Goal: Transaction & Acquisition: Subscribe to service/newsletter

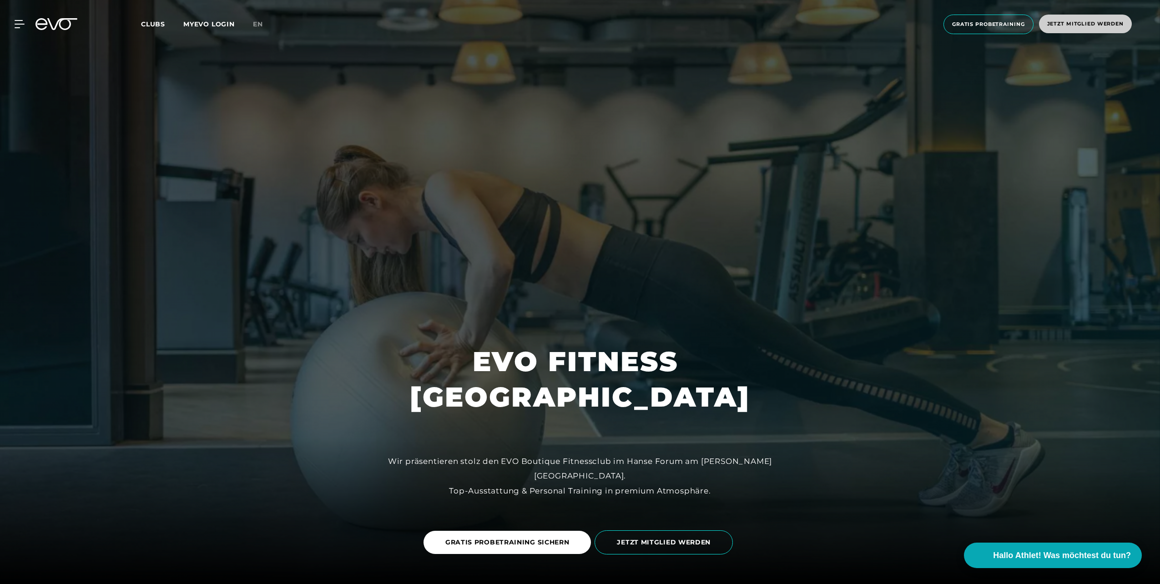
click at [1065, 27] on span "Jetzt Mitglied werden" at bounding box center [1085, 24] width 76 height 8
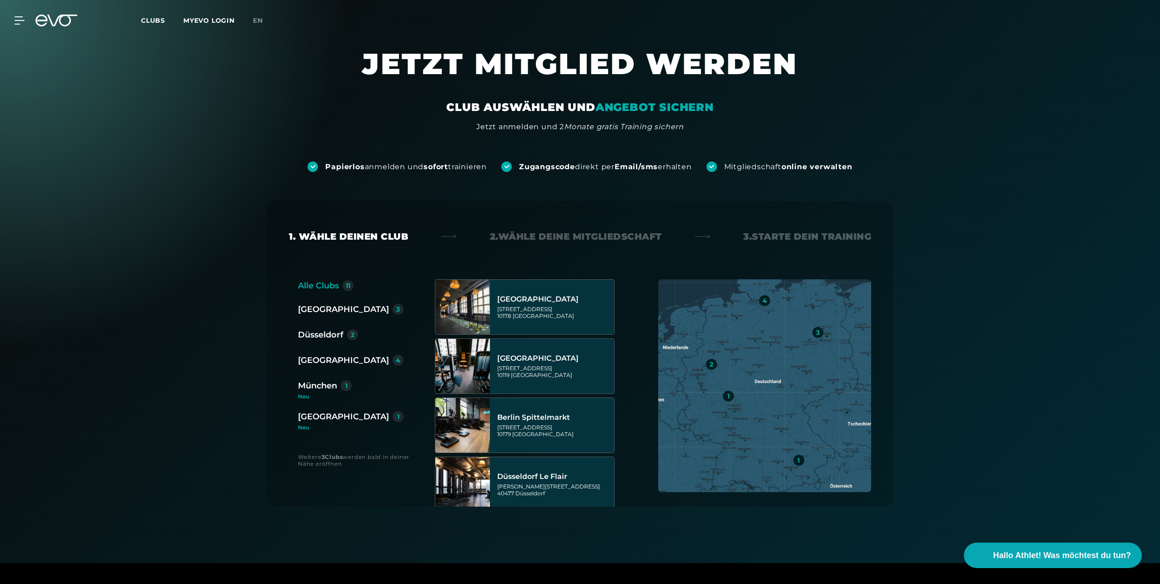
click at [325, 359] on div "[GEOGRAPHIC_DATA]" at bounding box center [343, 360] width 91 height 13
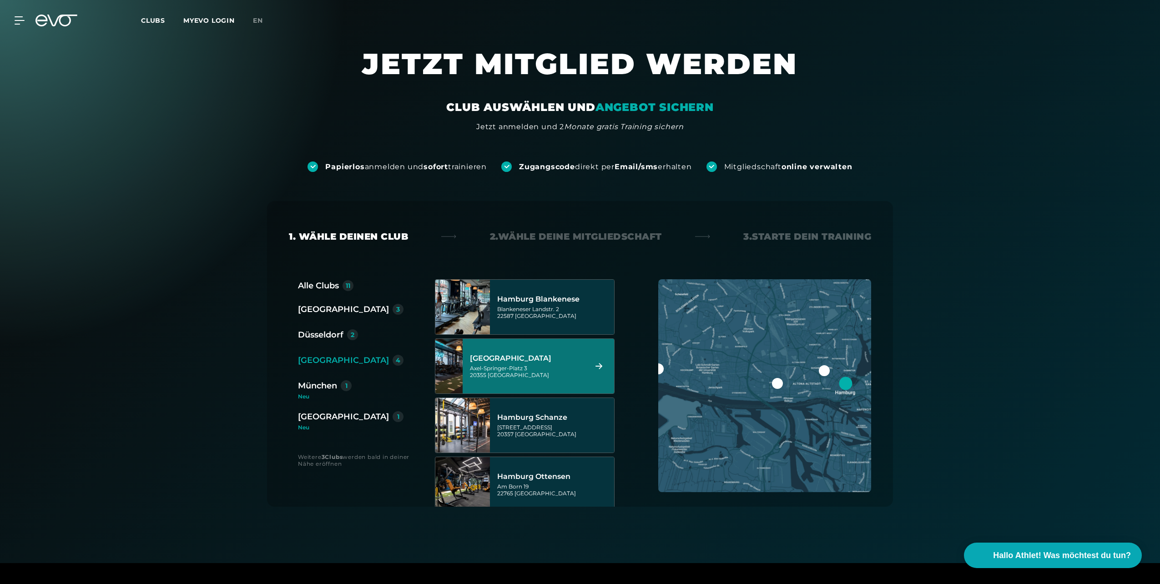
click at [545, 381] on div "[GEOGRAPHIC_DATA] Axel-[STREET_ADDRESS]" at bounding box center [527, 366] width 114 height 40
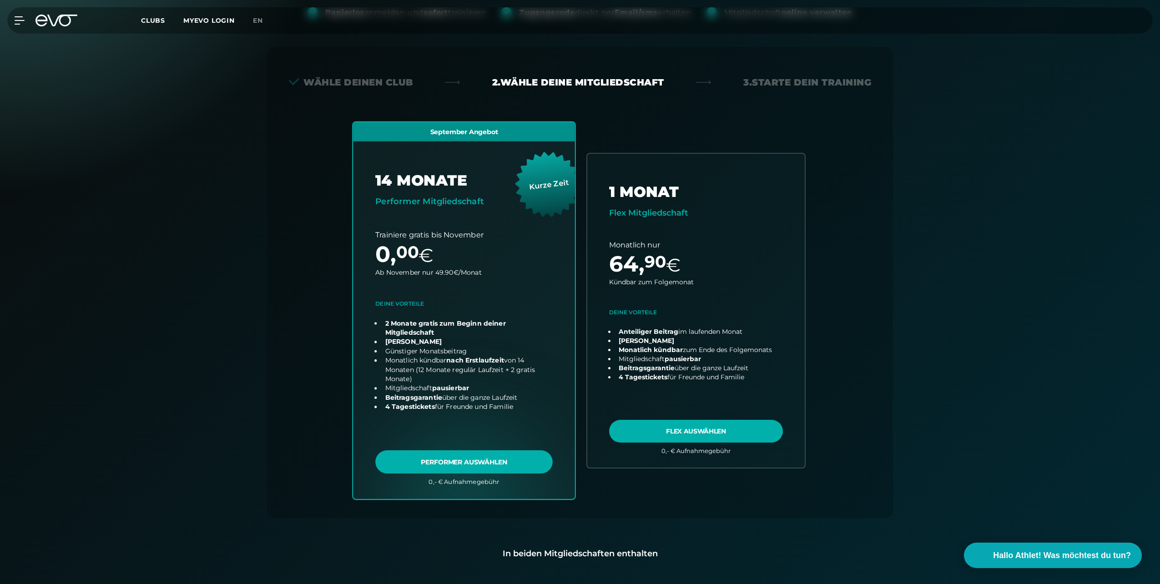
scroll to position [201, 0]
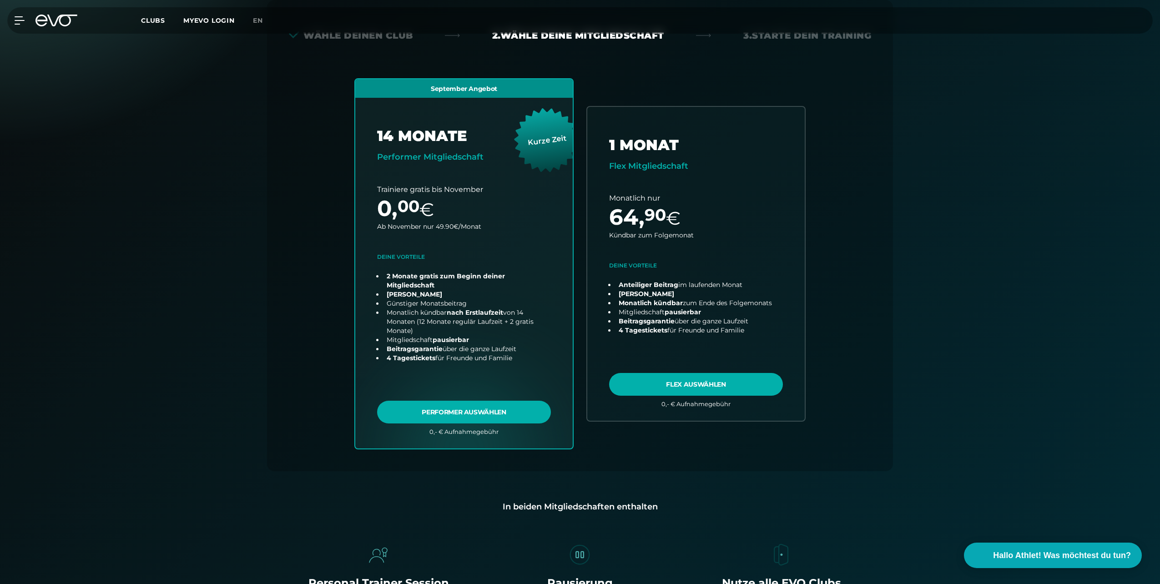
click at [160, 22] on span "Clubs" at bounding box center [153, 20] width 24 height 8
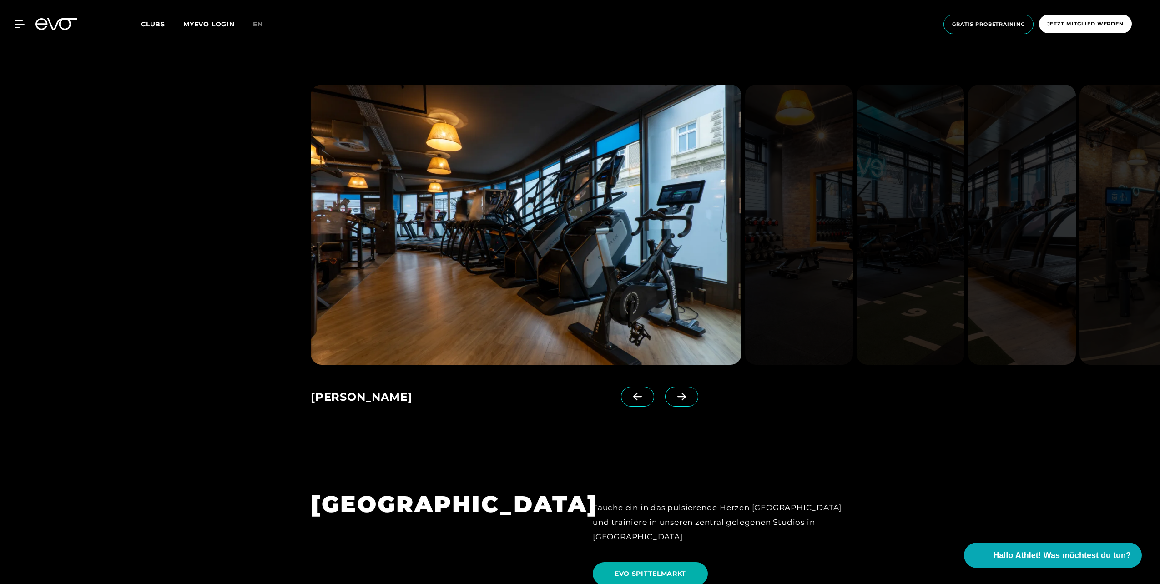
scroll to position [637, 0]
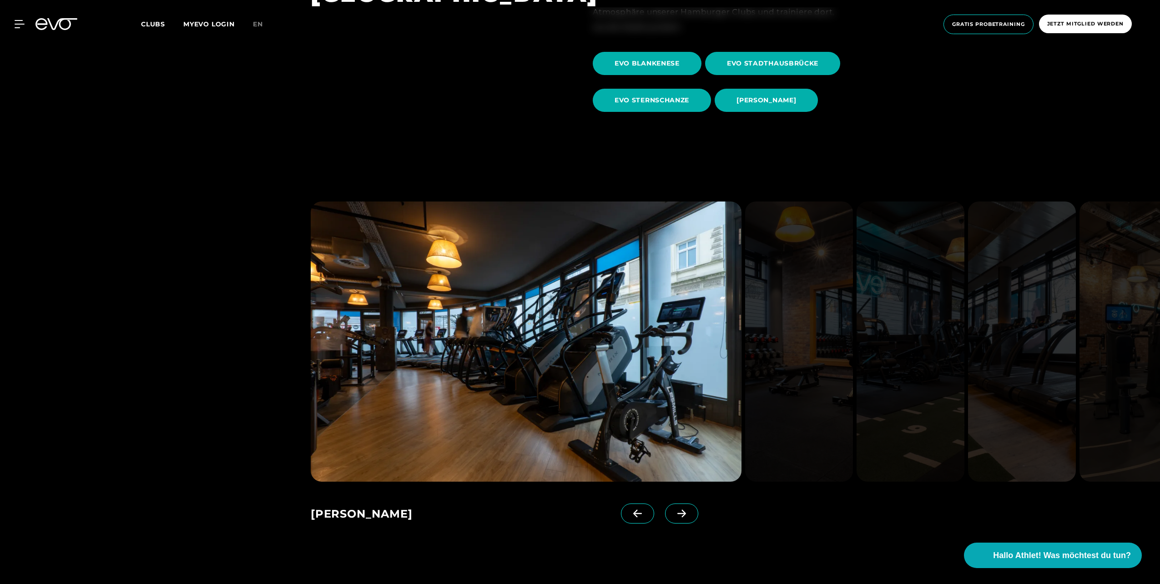
click at [683, 498] on div "[PERSON_NAME] EVO Stadthausbrücke EVO Stadthausbrücke EVO Stadthausbrücke EVO B…" at bounding box center [499, 511] width 377 height 58
click at [755, 66] on span "EVO STADTHAUSBRÜCKE" at bounding box center [772, 64] width 91 height 10
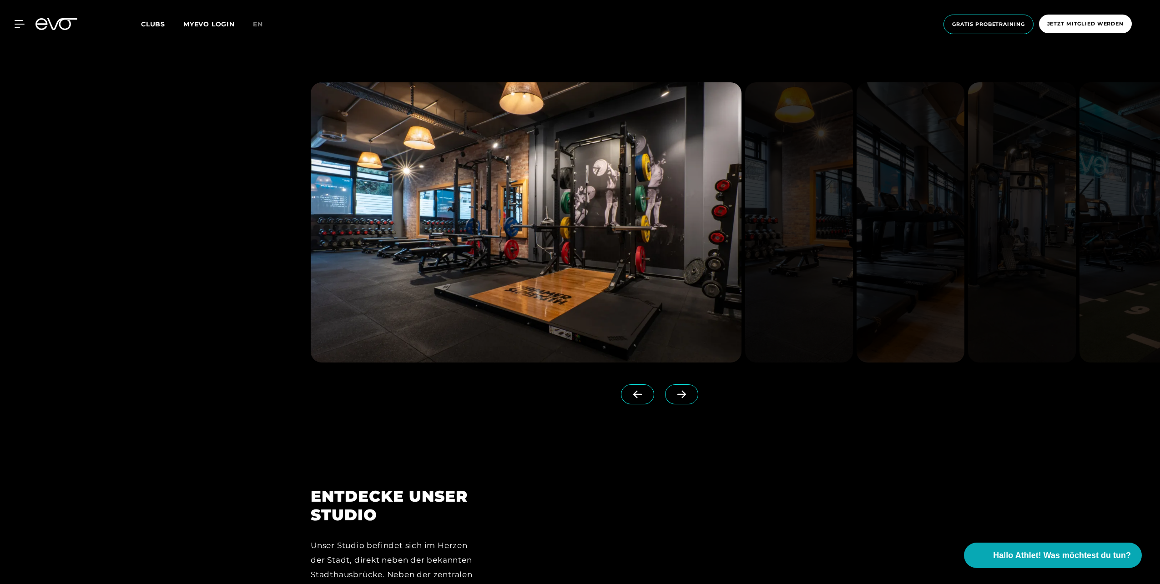
scroll to position [1137, 0]
click at [673, 391] on icon at bounding box center [681, 394] width 16 height 8
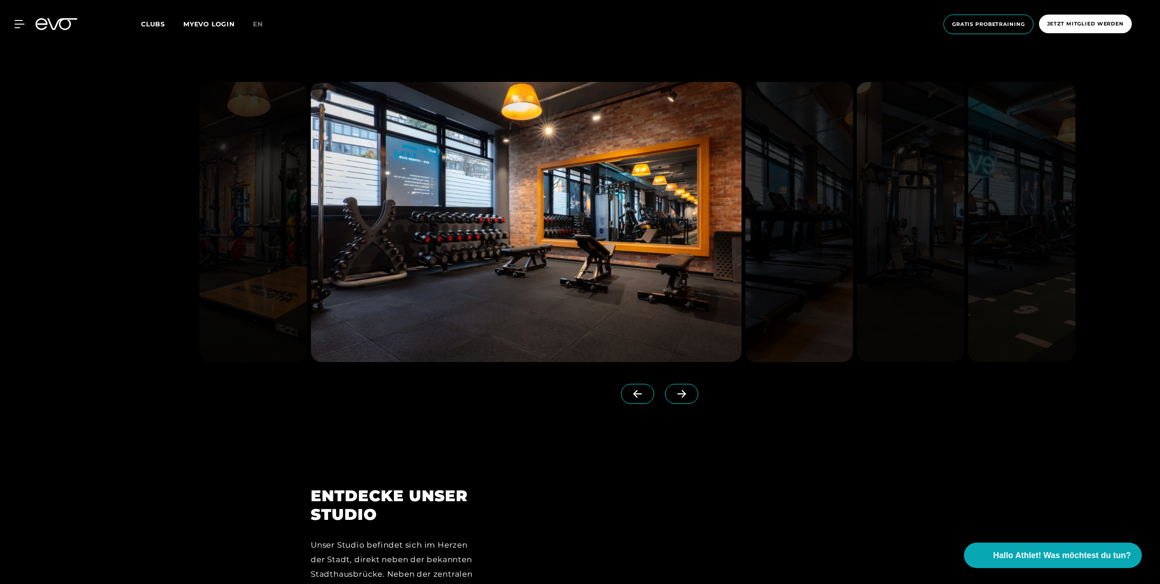
click at [673, 391] on icon at bounding box center [681, 394] width 16 height 8
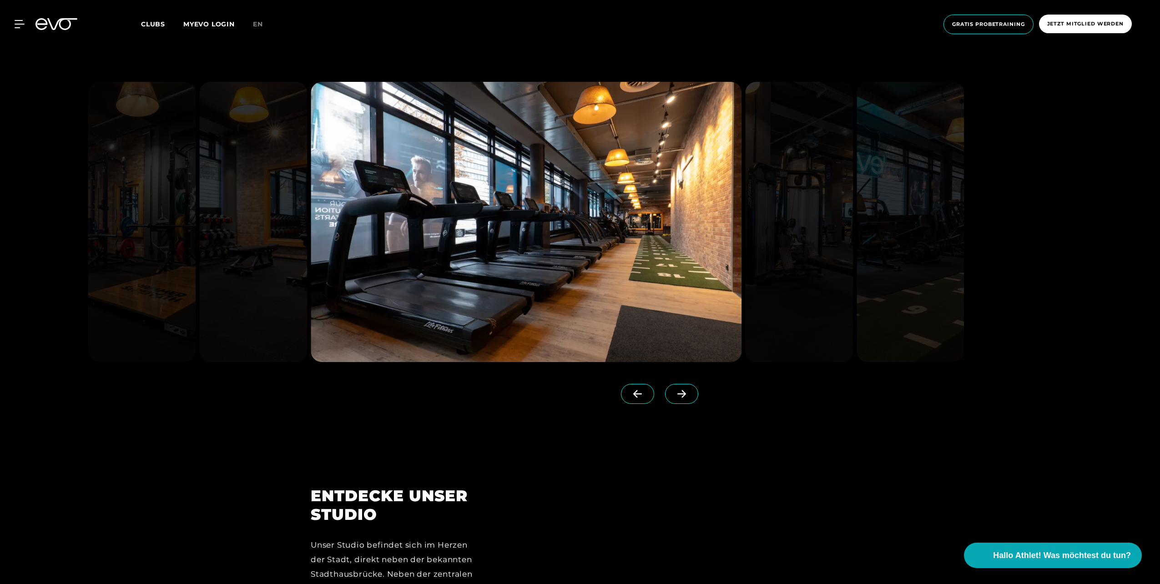
click at [673, 391] on icon at bounding box center [681, 394] width 16 height 8
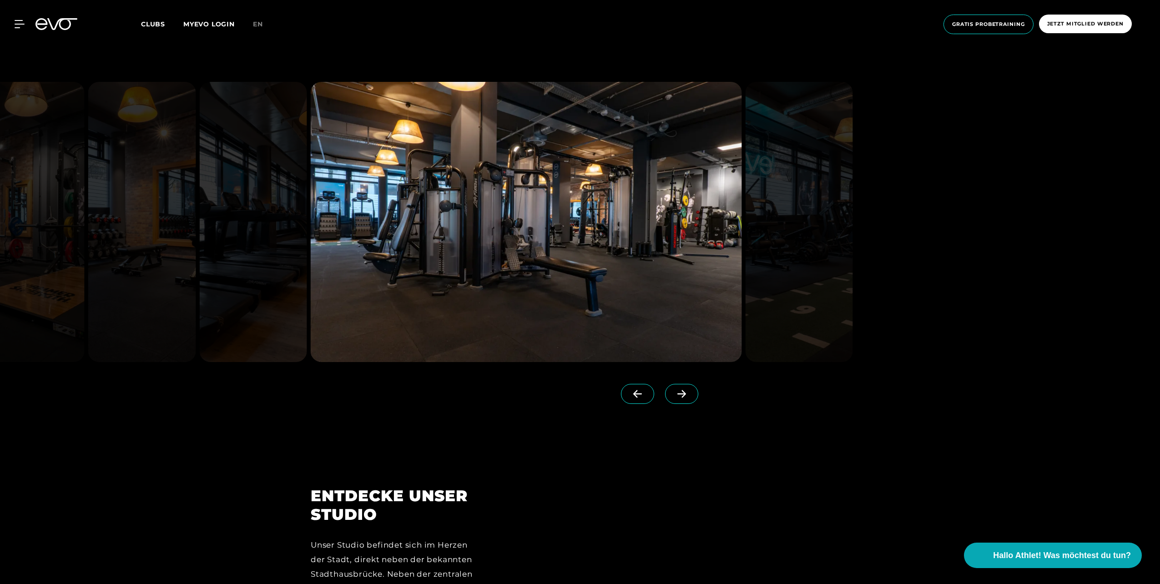
click at [673, 391] on icon at bounding box center [681, 394] width 16 height 8
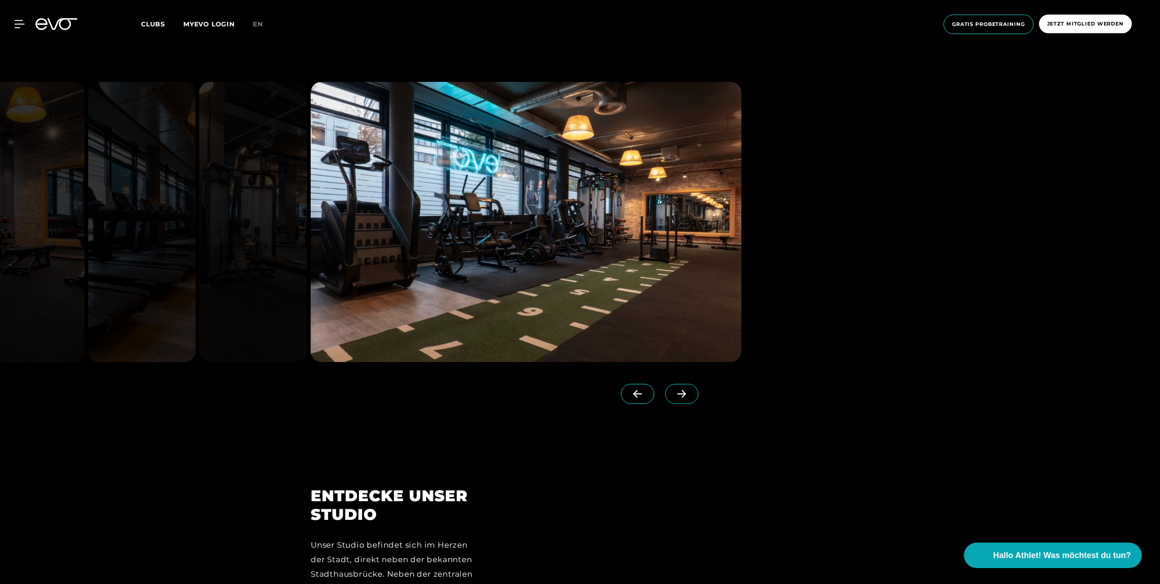
click at [673, 391] on icon at bounding box center [681, 394] width 16 height 8
